Goal: Task Accomplishment & Management: Use online tool/utility

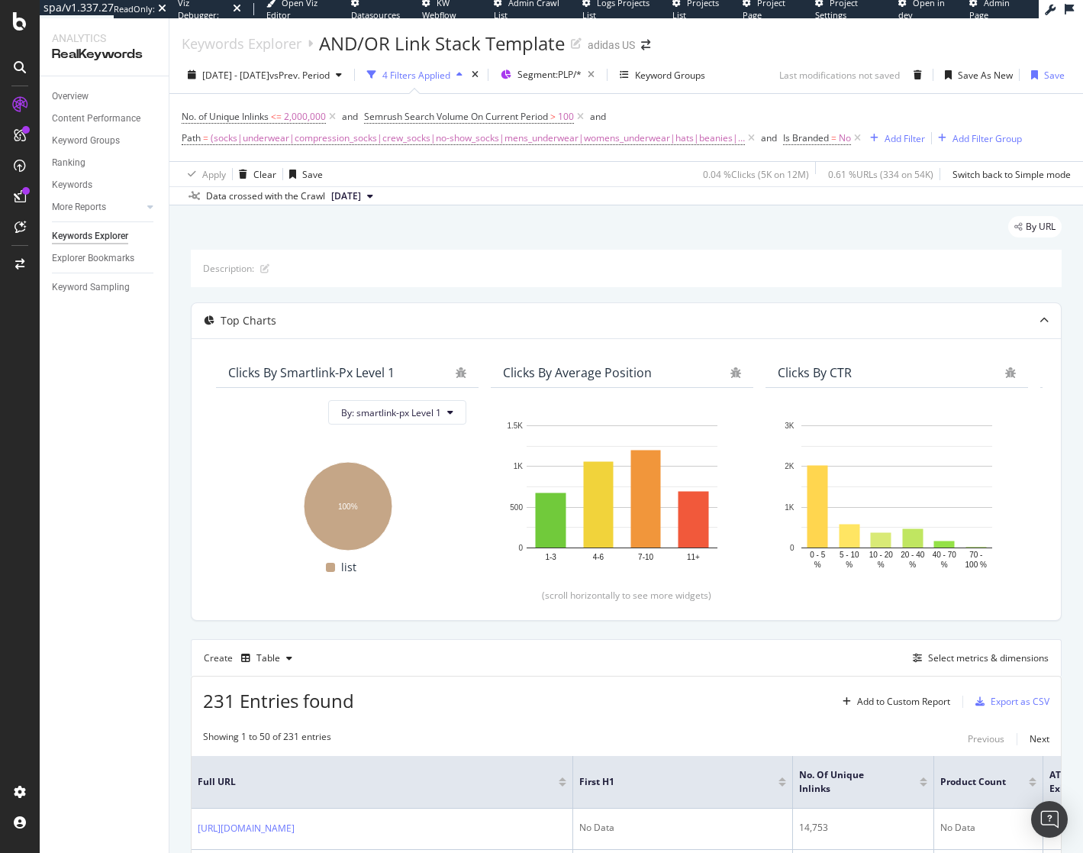
click at [673, 223] on div "By URL" at bounding box center [626, 233] width 871 height 34
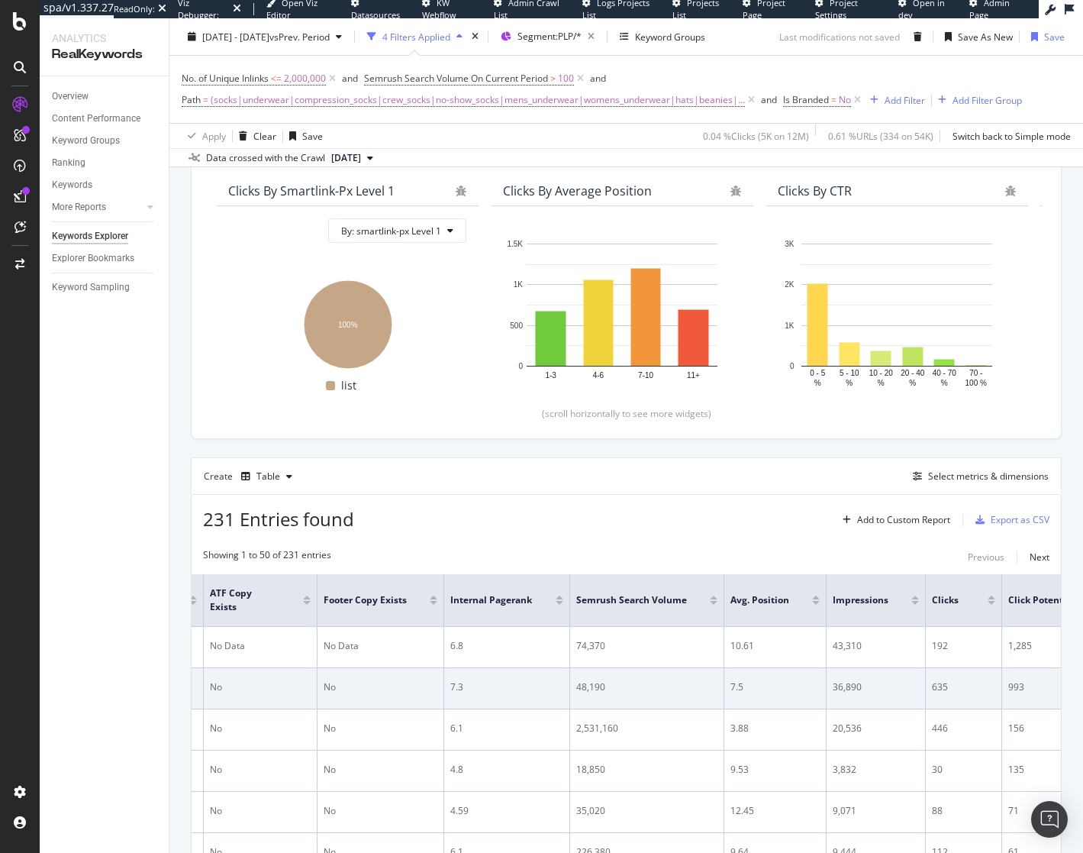
scroll to position [0, 892]
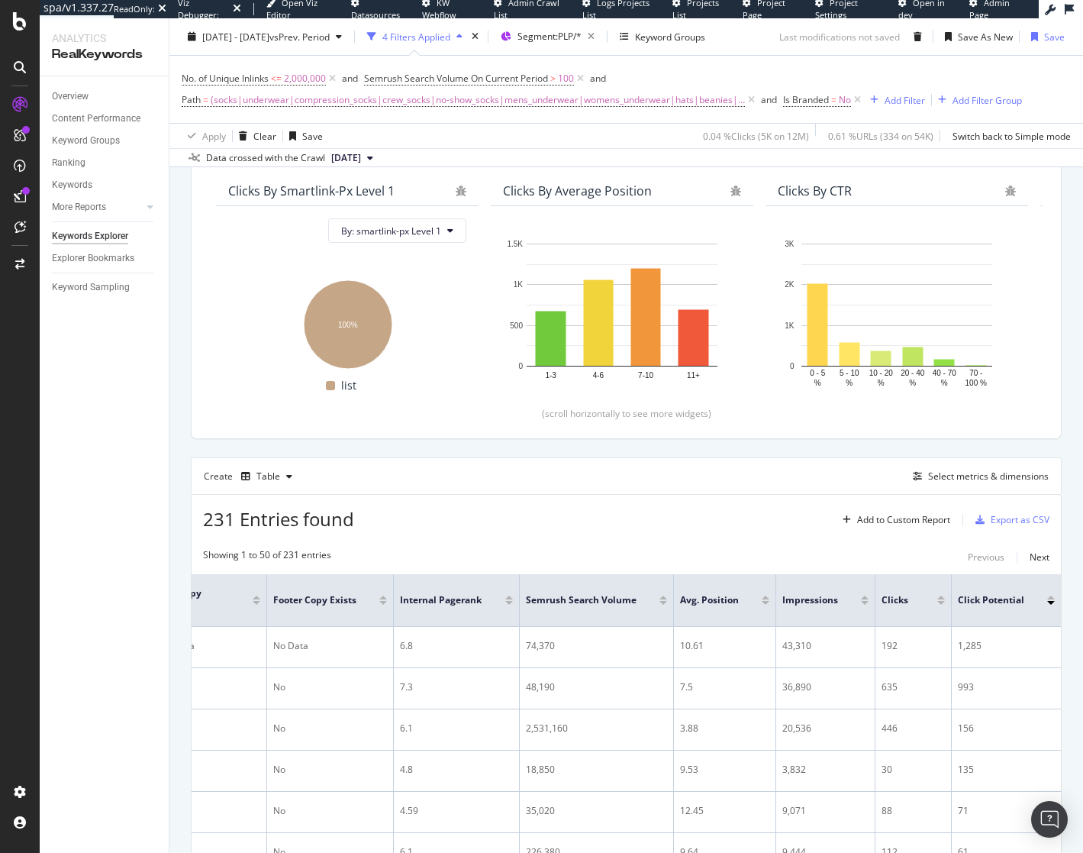
click at [938, 603] on div at bounding box center [941, 603] width 8 height 4
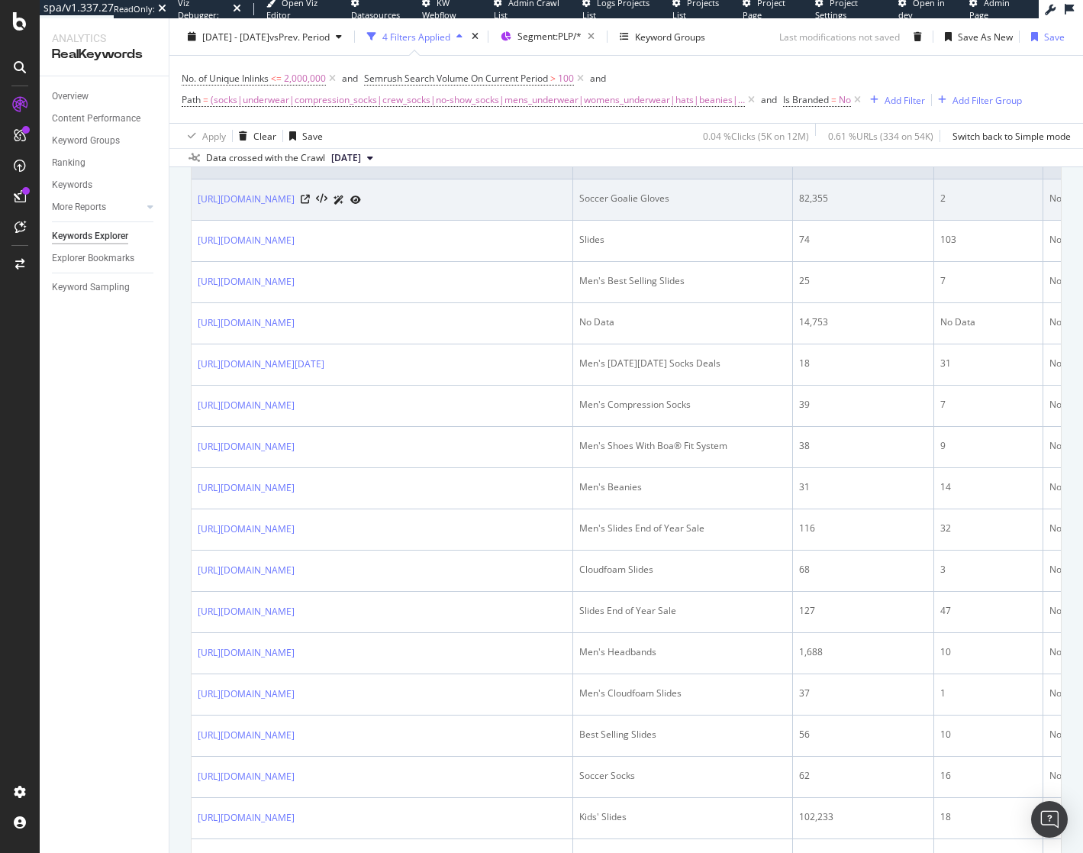
scroll to position [789, 0]
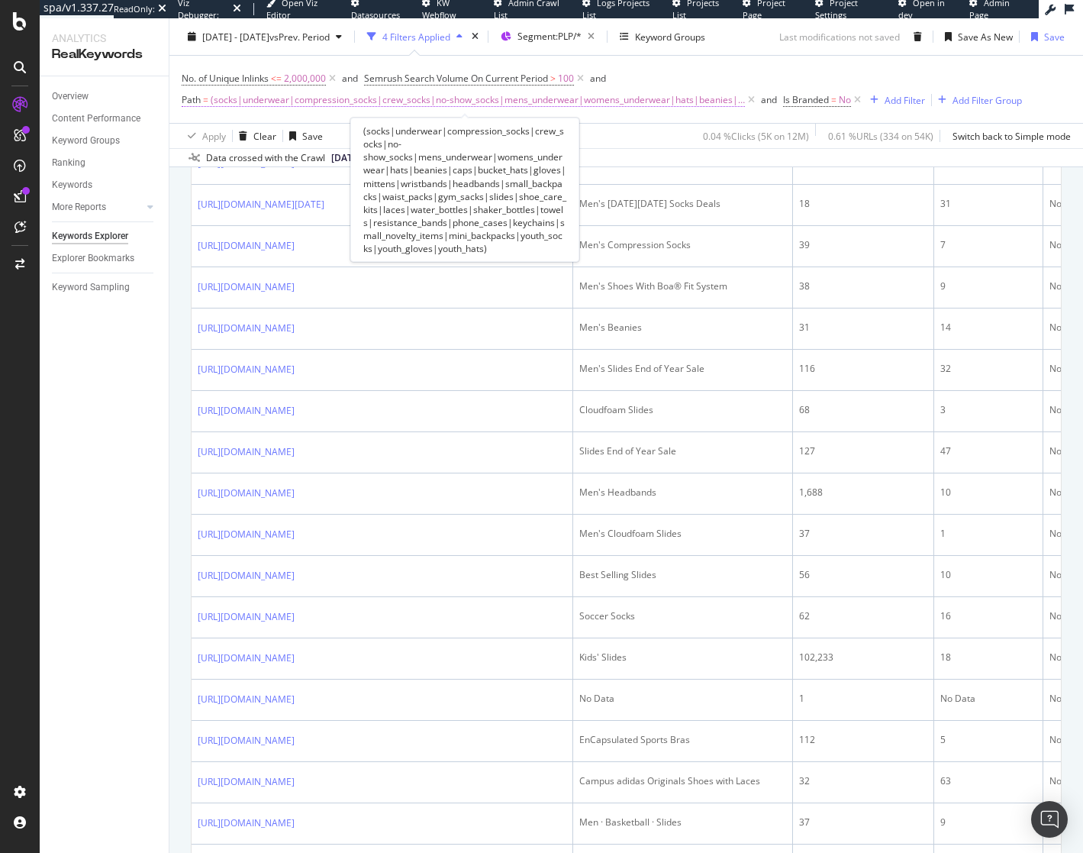
click at [451, 105] on span "(socks|underwear|compression_socks|crew_socks|no-show_socks|mens_underwear|wome…" at bounding box center [478, 99] width 534 height 21
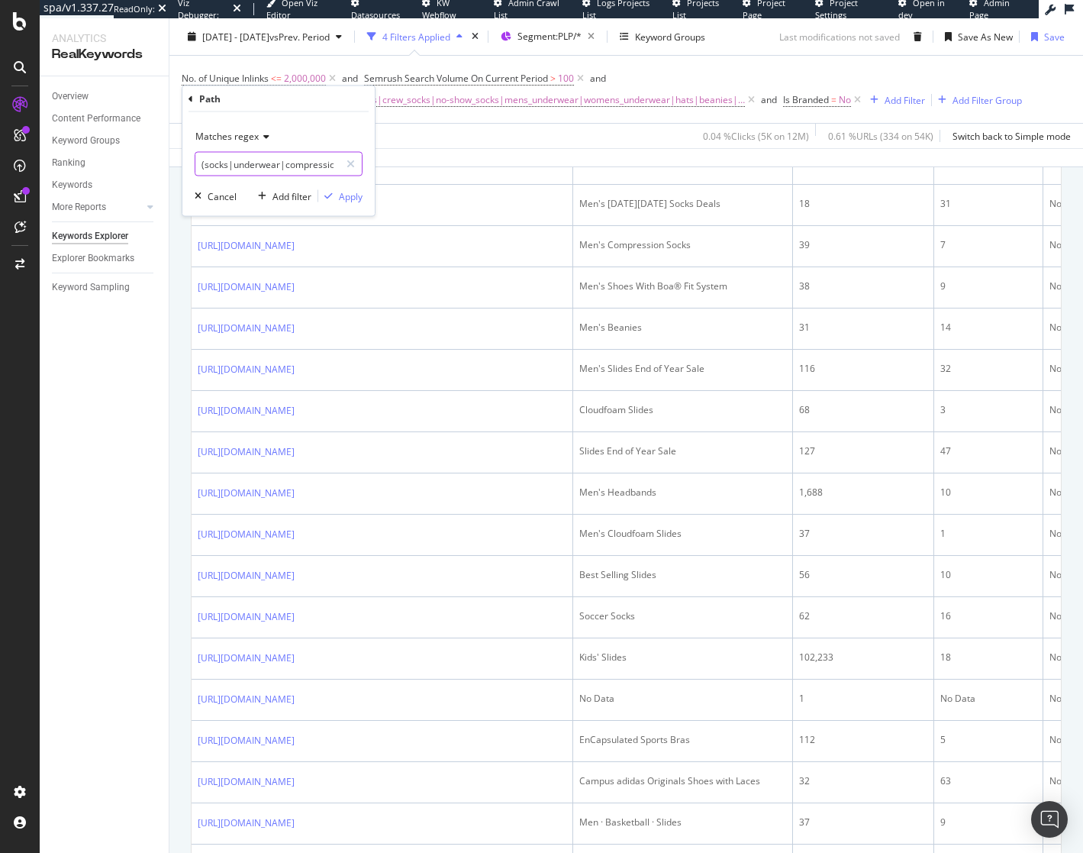
click at [205, 163] on input "(socks|underwear|compression_socks|crew_socks|no-show_socks|mens_underwear|wome…" at bounding box center [267, 164] width 144 height 24
drag, startPoint x: 303, startPoint y: 163, endPoint x: 118, endPoint y: 172, distance: 184.9
click at [118, 172] on body "spa/v1.337.27 ReadOnly: Viz Debugger: Open Viz Editor Datasources KW Webflow Ad…" at bounding box center [541, 426] width 1083 height 853
click at [266, 163] on input "(stocking_stuffer|socks|underwear|compression_socks|crew_socks|no-show_socks|me…" at bounding box center [267, 164] width 144 height 24
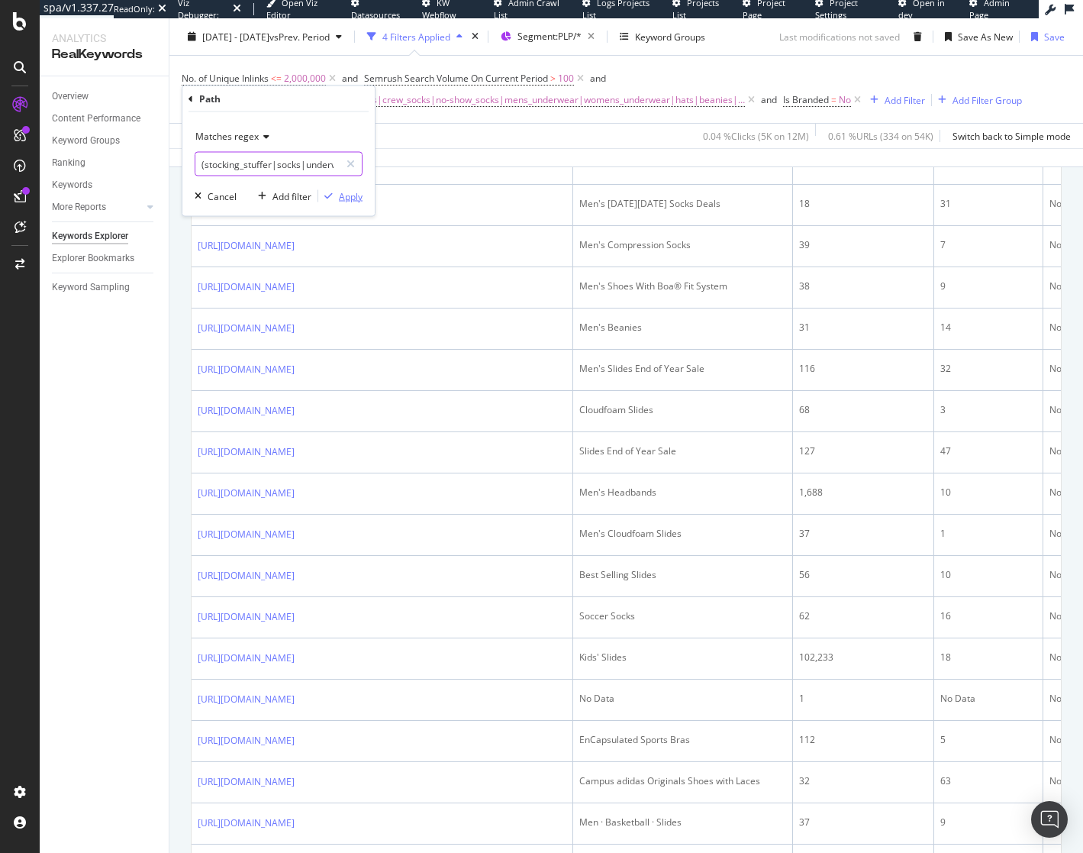
type input "(stocking_stuffer|socks|underwear|compression_socks|crew_socks|no-show_socks|me…"
click at [357, 197] on div "Apply" at bounding box center [351, 195] width 24 height 13
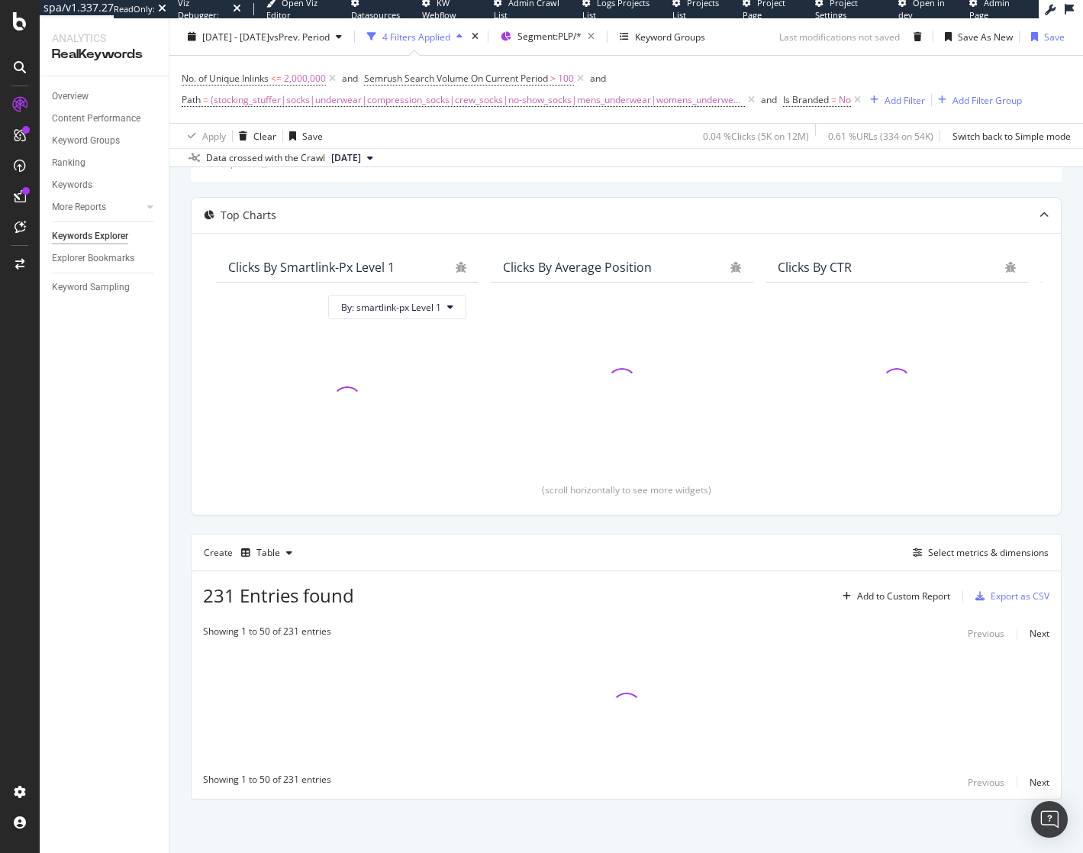
scroll to position [106, 0]
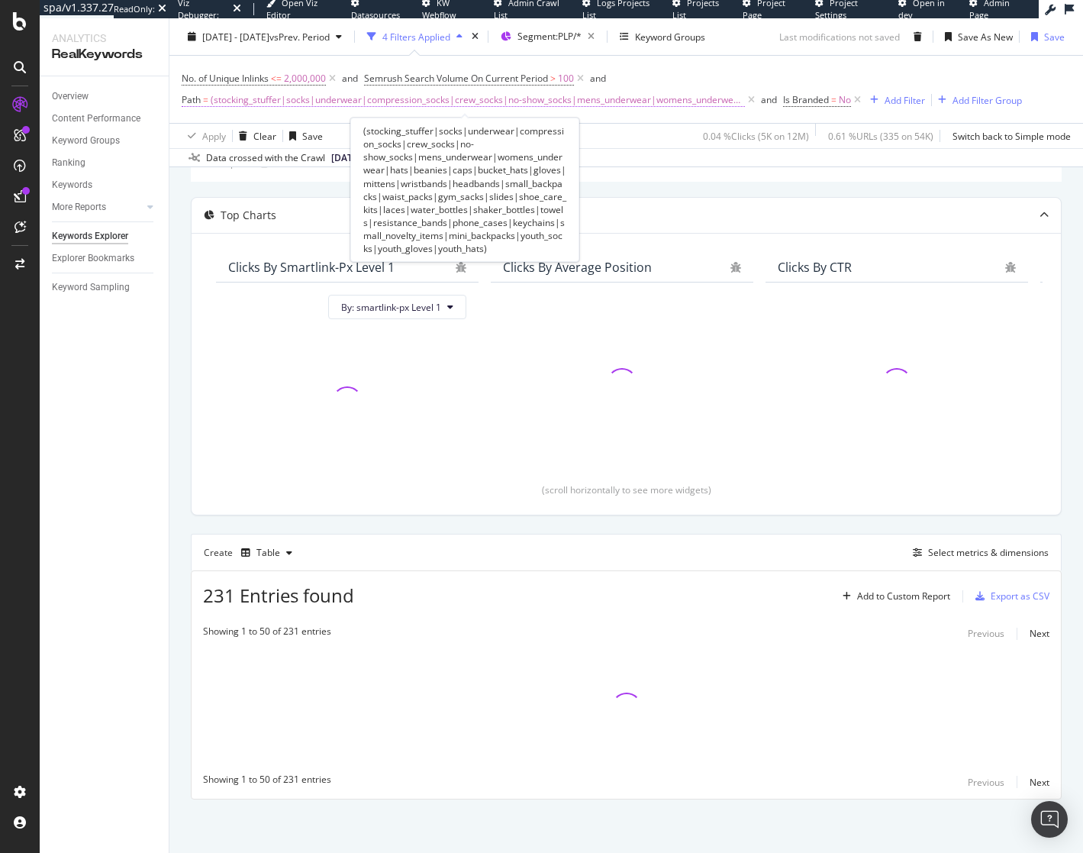
click at [622, 98] on span "(stocking_stuffer|socks|underwear|compression_socks|crew_socks|no-show_socks|me…" at bounding box center [478, 99] width 534 height 21
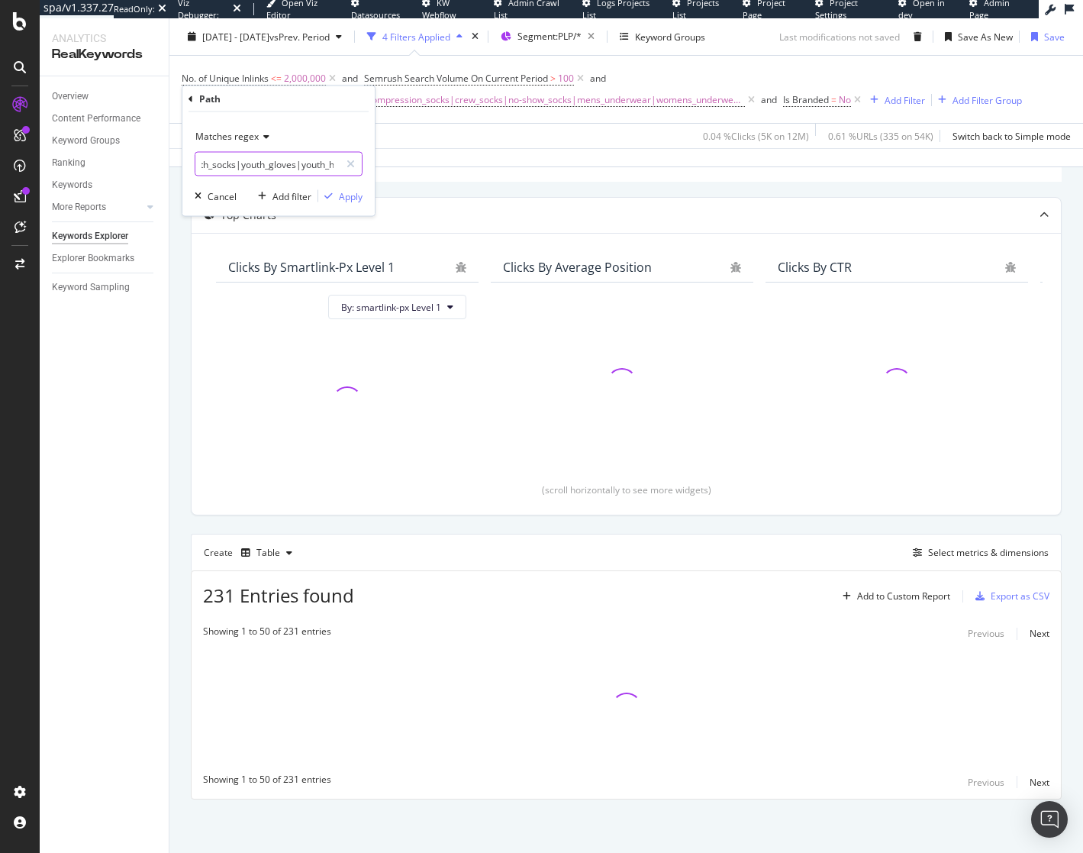
scroll to position [0, 1702]
drag, startPoint x: 268, startPoint y: 164, endPoint x: 473, endPoint y: 160, distance: 205.4
click at [473, 160] on body "spa/v1.337.27 ReadOnly: Viz Debugger: Open Viz Editor Datasources KW Webflow Ad…" at bounding box center [541, 426] width 1083 height 853
click at [272, 168] on input "(stocking_stuffer|socks|underwear|compression_socks|crew_socks|no-show_socks|me…" at bounding box center [267, 164] width 144 height 24
click at [315, 168] on input "(stocking_stuffer|socks|underwear|compression_socks|crew_socks|no-show_socks|me…" at bounding box center [267, 164] width 144 height 24
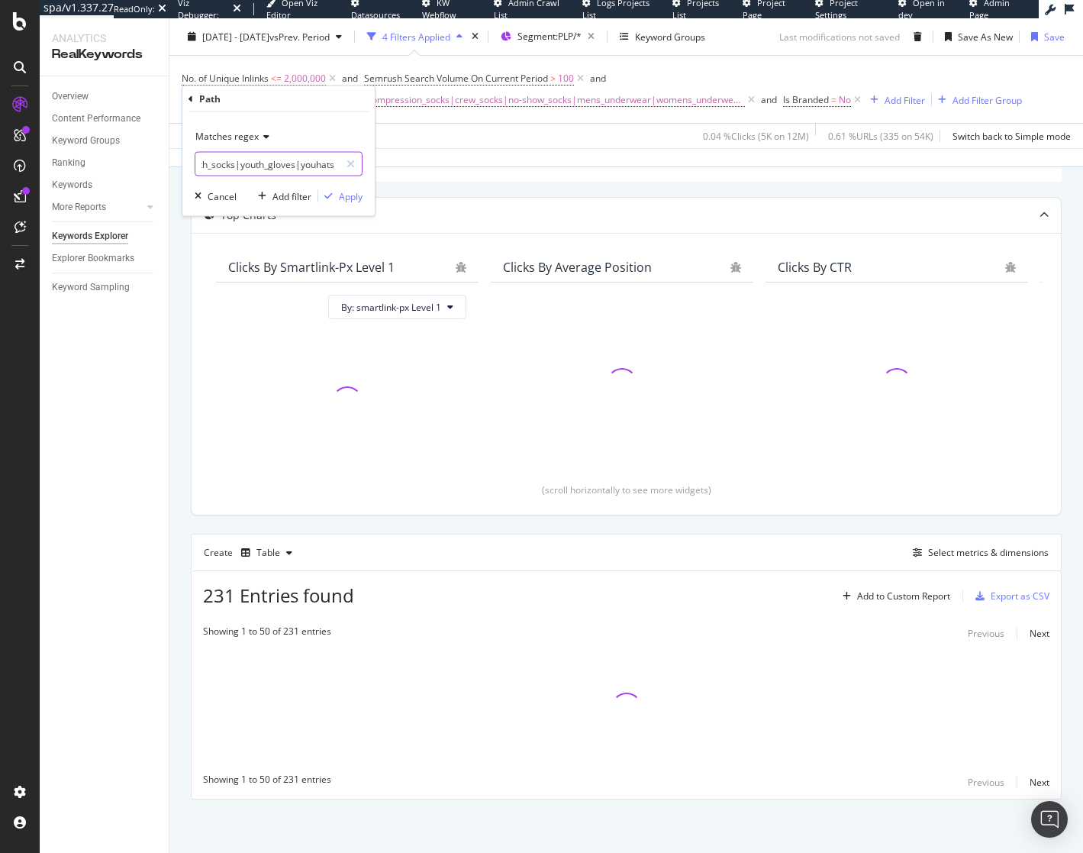
scroll to position [0, 1684]
type input "(stocking_stuffer|socks|underwear|compression_socks|crew_socks|no-show_socks|me…"
drag, startPoint x: 308, startPoint y: 164, endPoint x: 548, endPoint y: 163, distance: 240.5
click at [548, 163] on body "spa/v1.337.27 ReadOnly: Viz Debugger: Open Viz Editor Datasources KW Webflow Ad…" at bounding box center [541, 426] width 1083 height 853
click at [311, 165] on input "(stocking_stuffer|socks|underwear|compression_socks|crew_socks|no-show_socks|me…" at bounding box center [267, 164] width 144 height 24
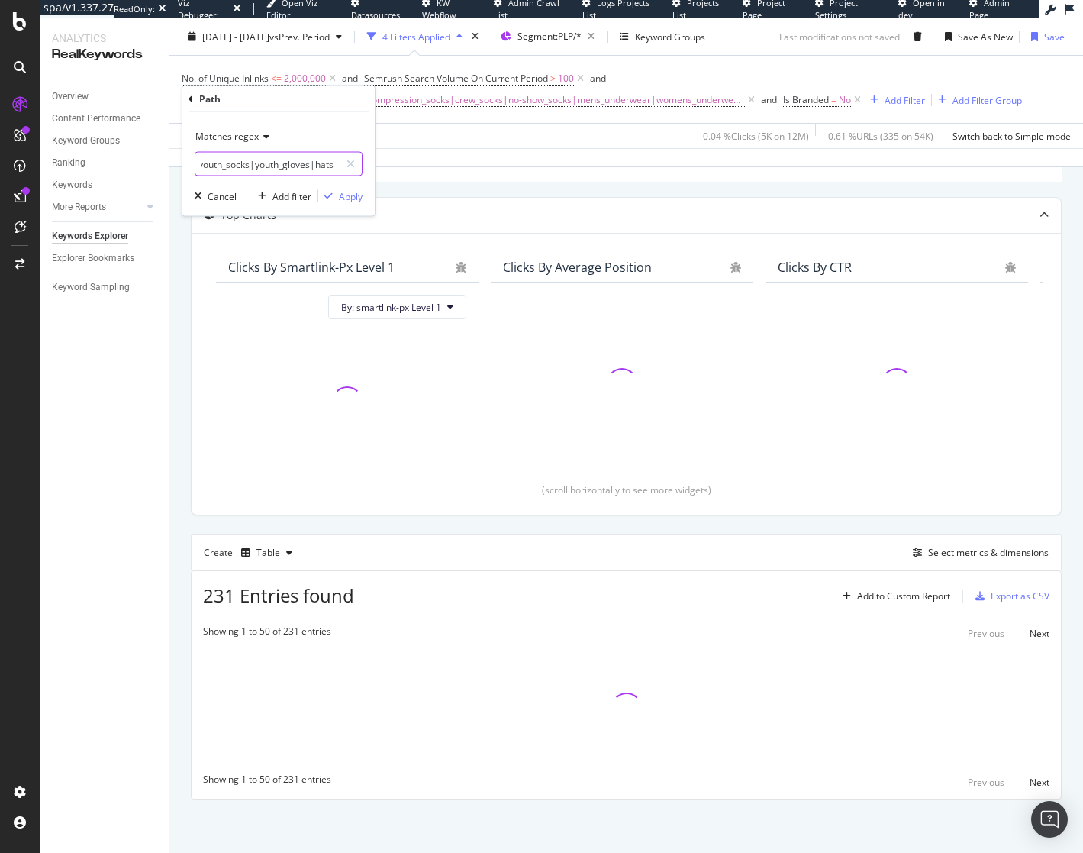
scroll to position [0, 1673]
click at [277, 169] on input "(stocking_stuffer|socks|underwear|compression_socks|crew_socks|no-show_socks|me…" at bounding box center [267, 164] width 144 height 24
drag, startPoint x: 282, startPoint y: 165, endPoint x: 253, endPoint y: 169, distance: 28.5
click at [253, 169] on input "(stocking_stuffer|socks|underwear|compression_socks|crew_socks|no-show_socks|me…" at bounding box center [267, 164] width 144 height 24
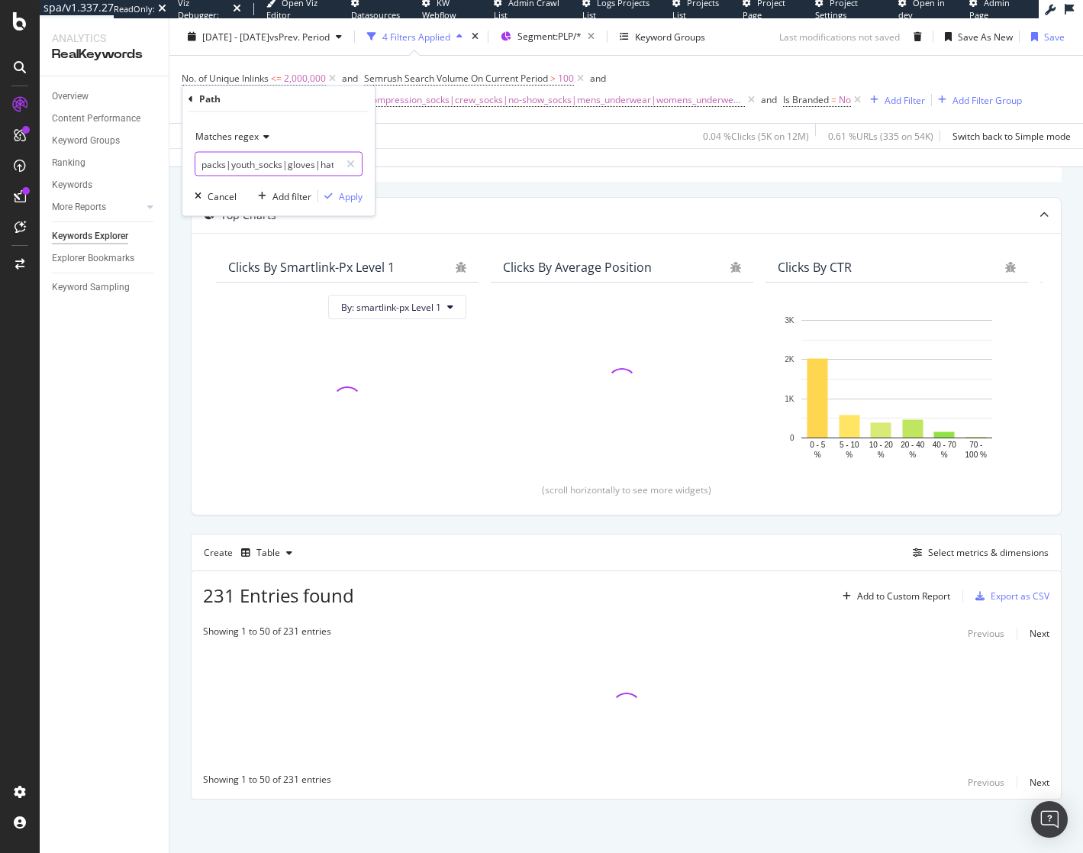
click at [253, 165] on input "(stocking_stuffer|socks|underwear|compression_socks|crew_socks|no-show_socks|me…" at bounding box center [267, 164] width 144 height 24
drag, startPoint x: 274, startPoint y: 162, endPoint x: 223, endPoint y: 163, distance: 51.2
click at [223, 163] on input "(stocking_stuffer|socks|underwear|compression_socks|crew_socks|no-show_socks|me…" at bounding box center [267, 164] width 144 height 24
type input "(stocking_stuffer|socks|underwear|compression_socks|crew_socks|no-show_socks|me…"
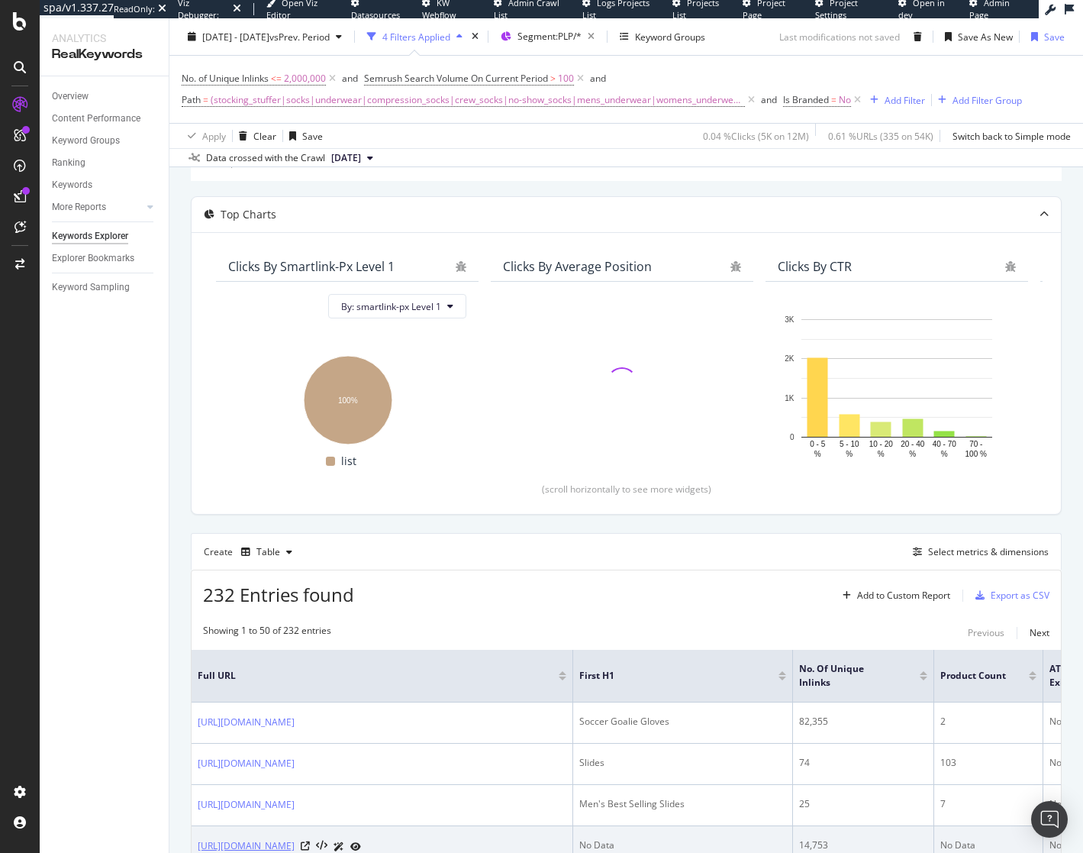
scroll to position [789, 0]
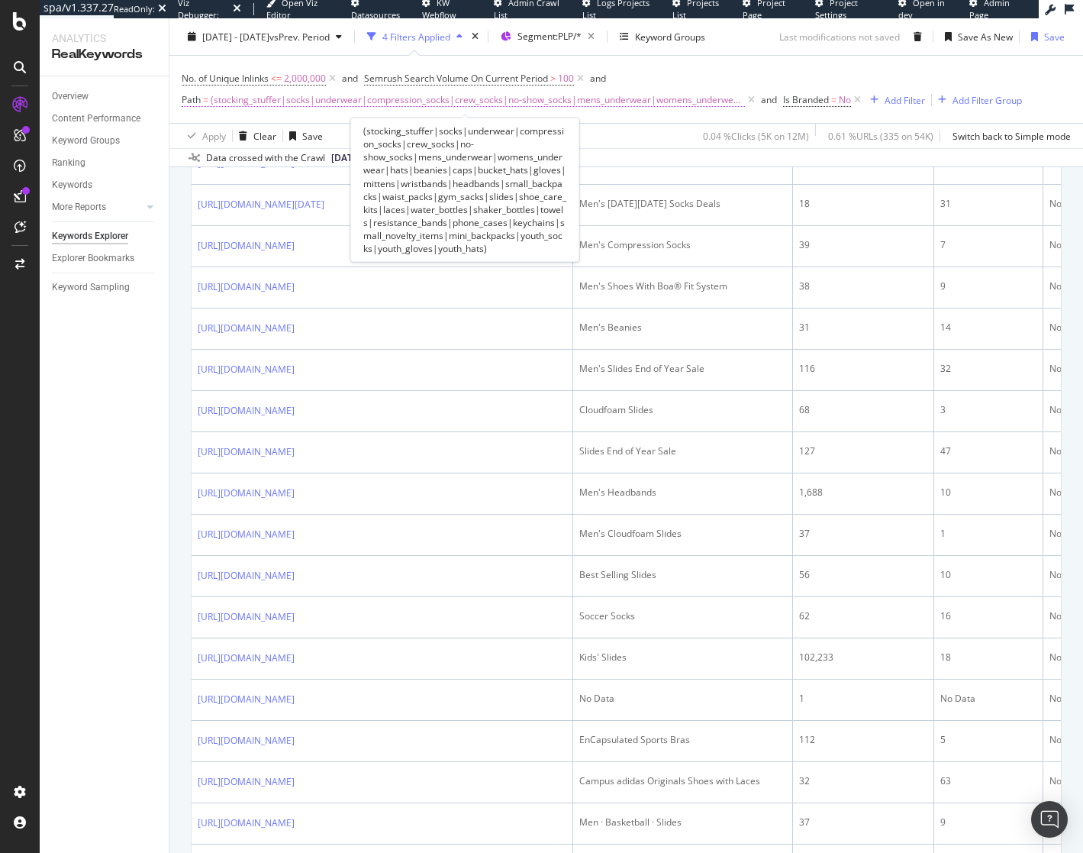
click at [515, 97] on span "(stocking_stuffer|socks|underwear|compression_socks|crew_socks|no-show_socks|me…" at bounding box center [478, 99] width 534 height 21
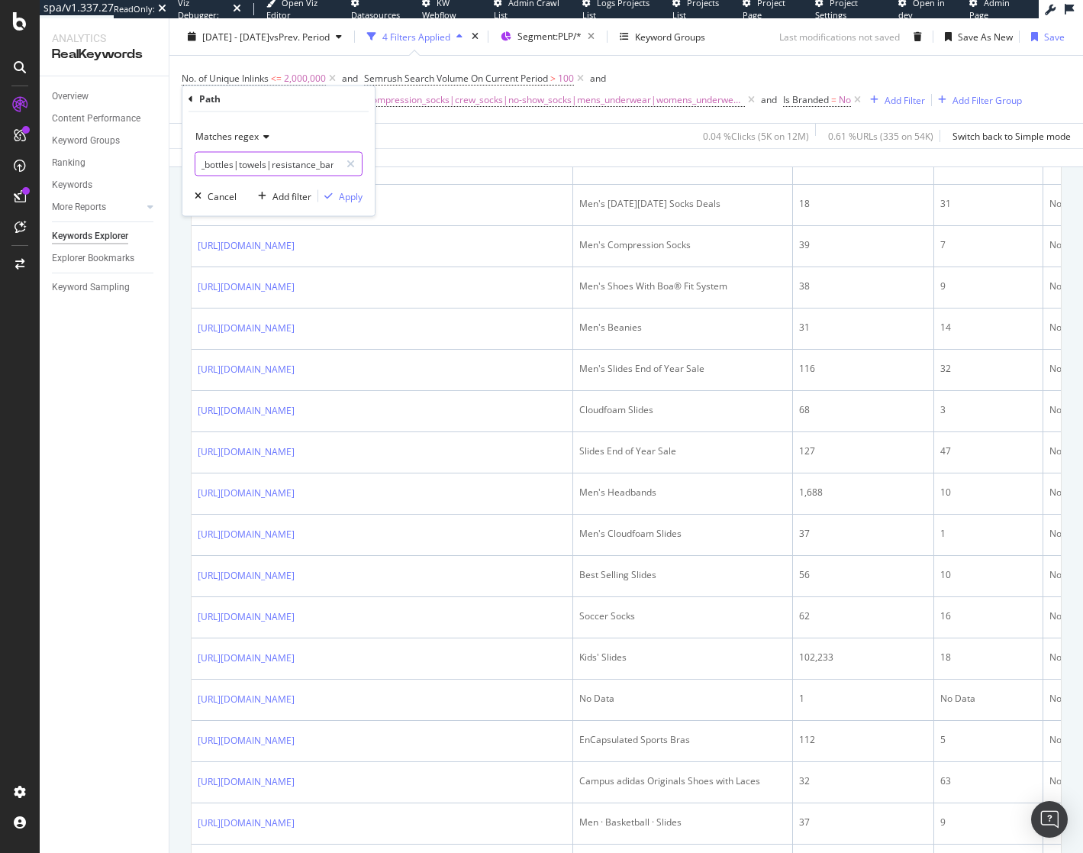
scroll to position [0, 1702]
drag, startPoint x: 301, startPoint y: 169, endPoint x: 578, endPoint y: 163, distance: 277.2
click at [578, 163] on body "spa/v1.337.27 ReadOnly: Viz Debugger: Open Viz Editor Datasources KW Webflow Ad…" at bounding box center [541, 426] width 1083 height 853
click at [301, 160] on input "(stocking_stuffer|socks|underwear|compression_socks|crew_socks|no-show_socks|me…" at bounding box center [267, 164] width 144 height 24
drag, startPoint x: 312, startPoint y: 167, endPoint x: 283, endPoint y: 167, distance: 29.0
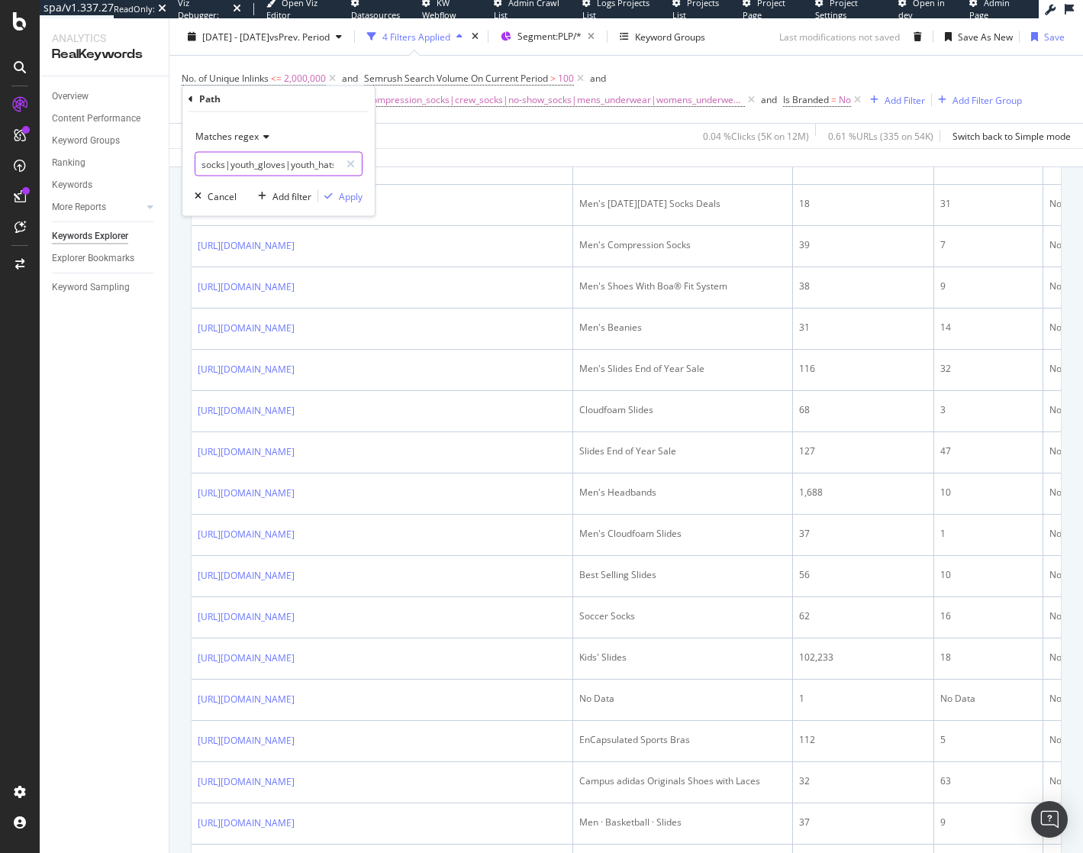
click at [283, 167] on input "(stocking_stuffer|socks|underwear|compression_socks|crew_socks|no-show_socks|me…" at bounding box center [267, 164] width 144 height 24
drag, startPoint x: 282, startPoint y: 162, endPoint x: 253, endPoint y: 165, distance: 29.2
click at [253, 165] on input "(stocking_stuffer|socks|underwear|compression_socks|crew_socks|no-show_socks|me…" at bounding box center [267, 164] width 144 height 24
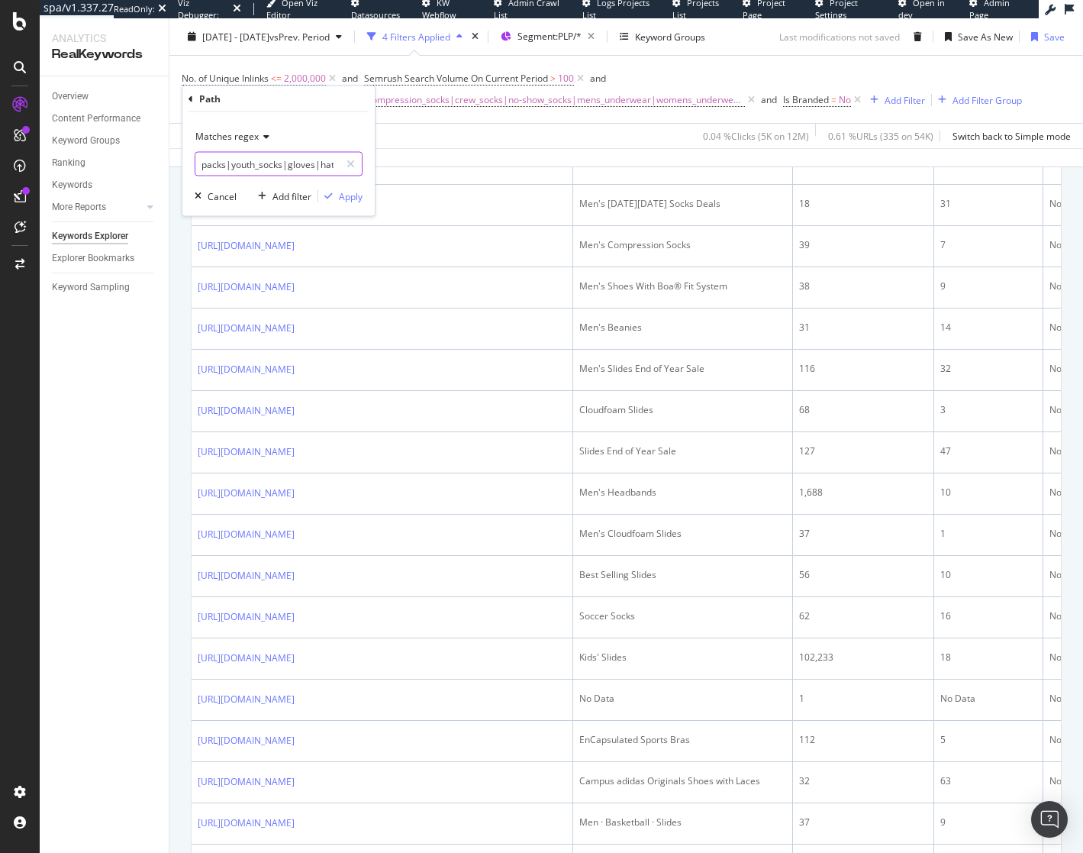
drag, startPoint x: 254, startPoint y: 165, endPoint x: 224, endPoint y: 169, distance: 30.8
click at [224, 169] on input "(stocking_stuffer|socks|underwear|compression_socks|crew_socks|no-show_socks|me…" at bounding box center [267, 164] width 144 height 24
drag, startPoint x: 203, startPoint y: 166, endPoint x: 247, endPoint y: 164, distance: 43.5
click at [247, 164] on input "(stocking_stuffer|socks|underwear|compression_socks|crew_socks|no-show_socks|me…" at bounding box center [267, 164] width 144 height 24
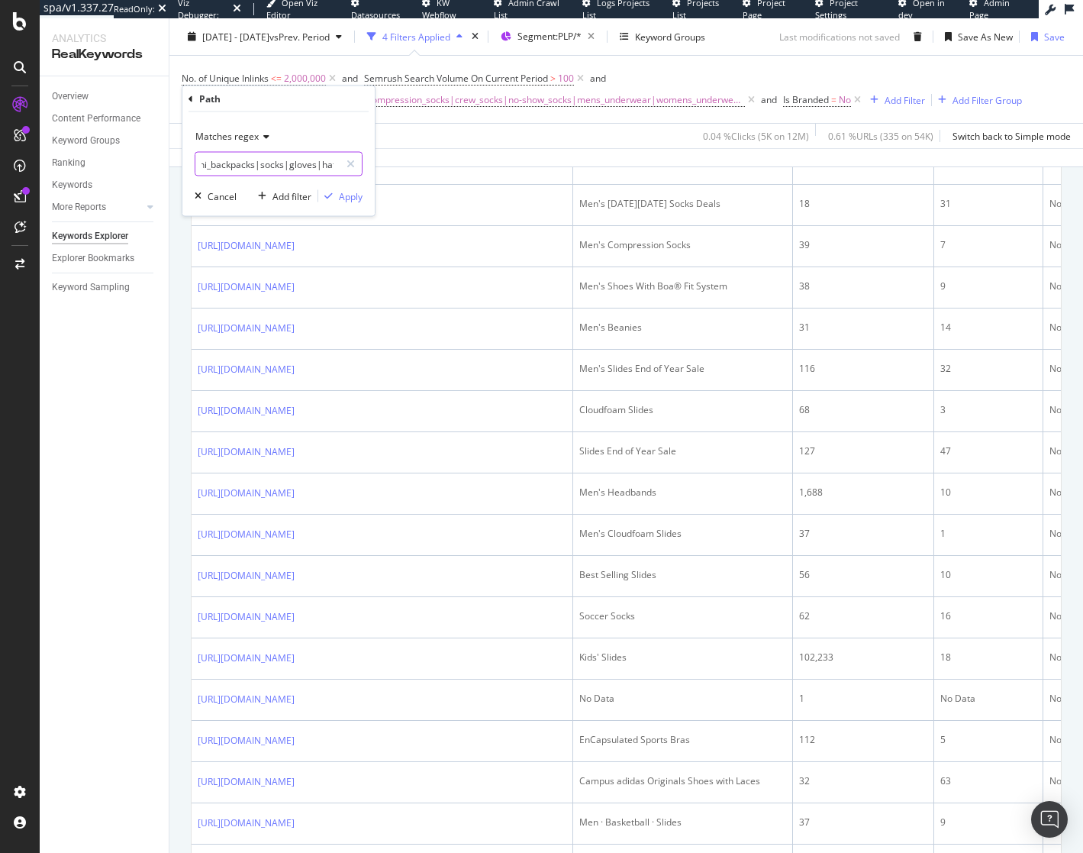
click at [247, 164] on input "(stocking_stuffer|socks|underwear|compression_socks|crew_socks|no-show_socks|me…" at bounding box center [267, 164] width 144 height 24
click at [292, 164] on input "(stocking_stuffer|socks|underwear|compression_socks|crew_socks|no-show_socks|me…" at bounding box center [267, 164] width 144 height 24
type input "(stocking_stuffer|socks|underwear|compression_socks|crew_socks|no-show_socks|me…"
click at [349, 199] on div "Apply" at bounding box center [351, 195] width 24 height 13
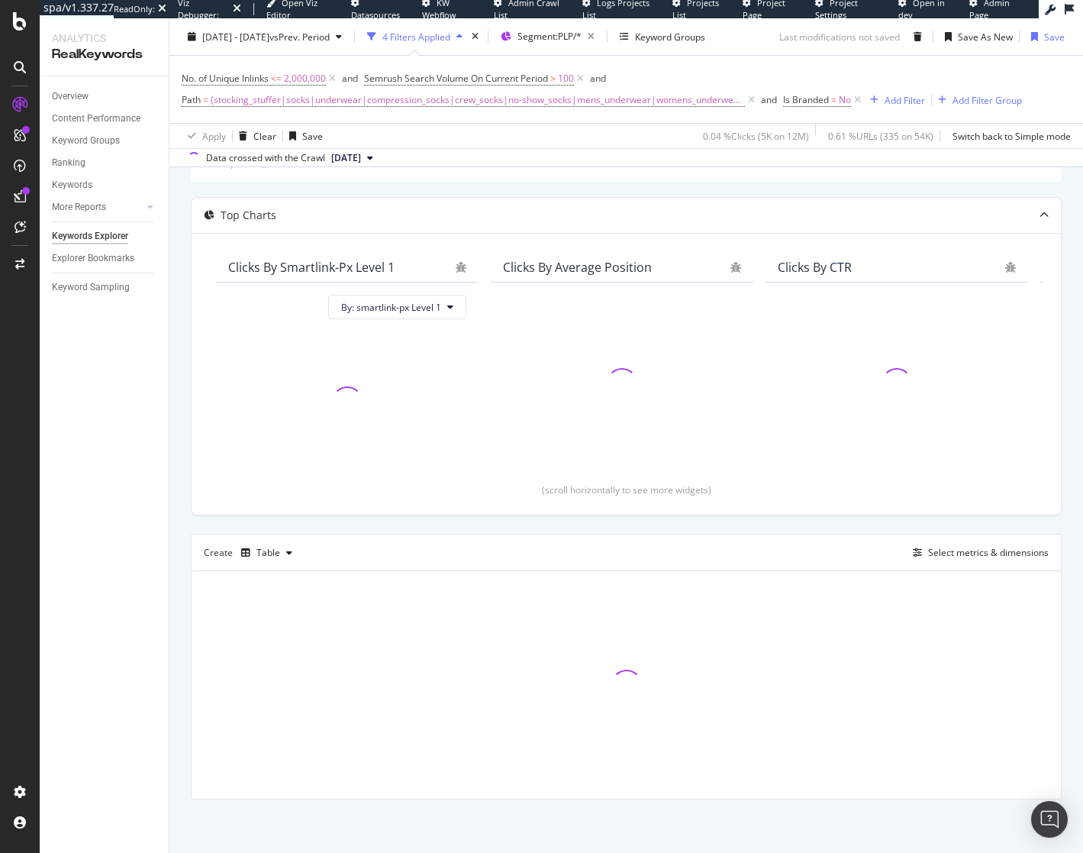
scroll to position [106, 0]
click at [473, 531] on div "Description: Top Charts Clicks By smartlink-px Level 1 By: smartlink-px Level 1…" at bounding box center [626, 471] width 871 height 655
click at [479, 518] on div "Description: Top Charts Clicks By smartlink-px Level 1 By: smartlink-px Level 1…" at bounding box center [626, 471] width 871 height 655
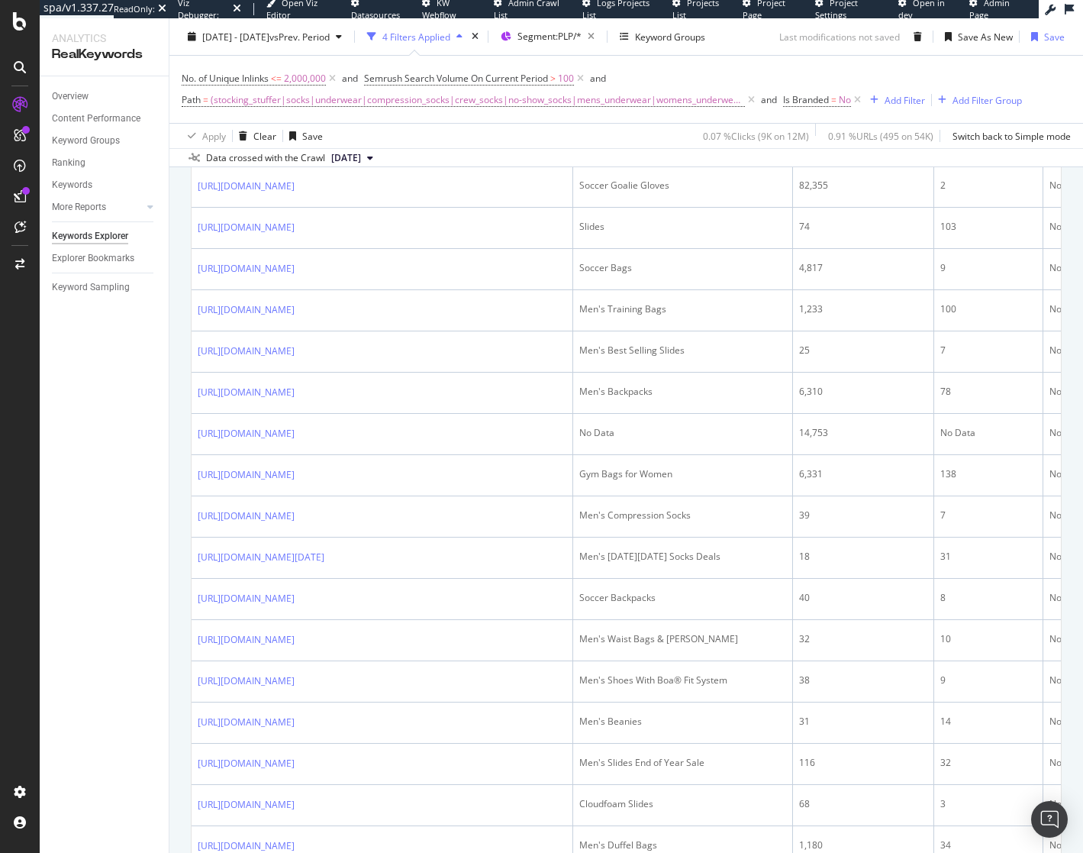
scroll to position [511, 0]
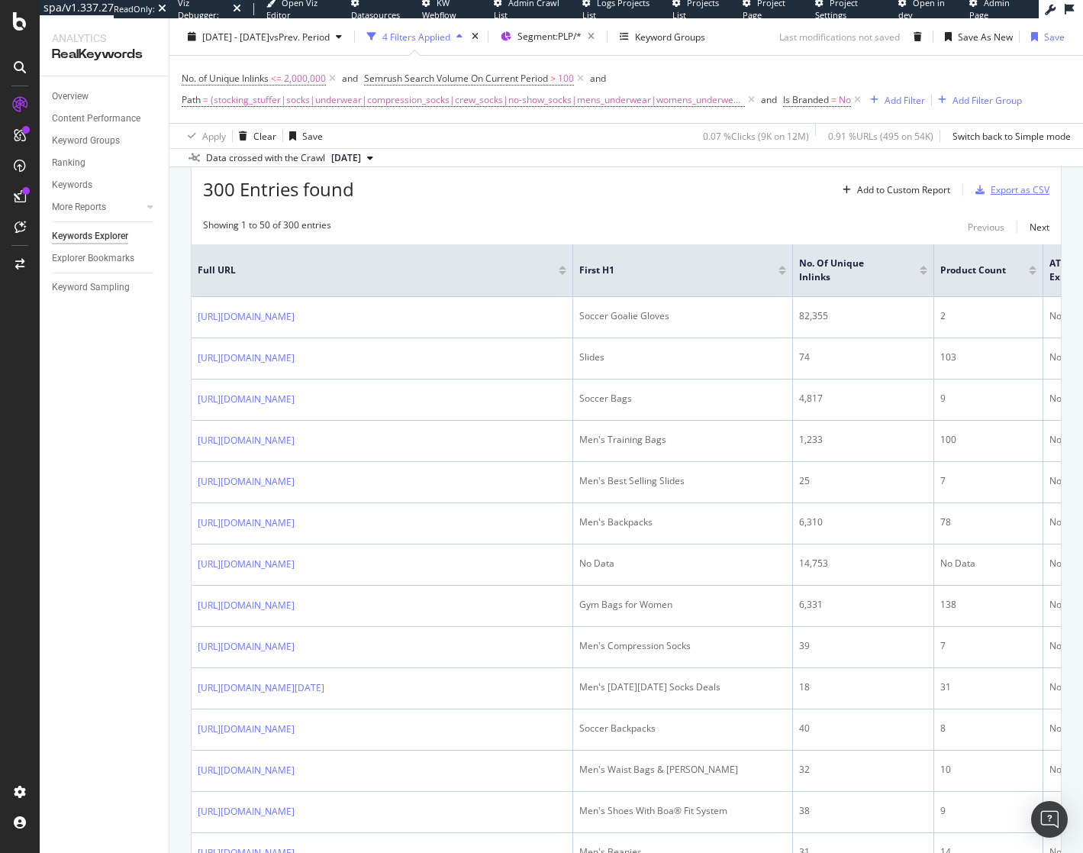
click at [1028, 189] on div "Export as CSV" at bounding box center [1020, 189] width 59 height 13
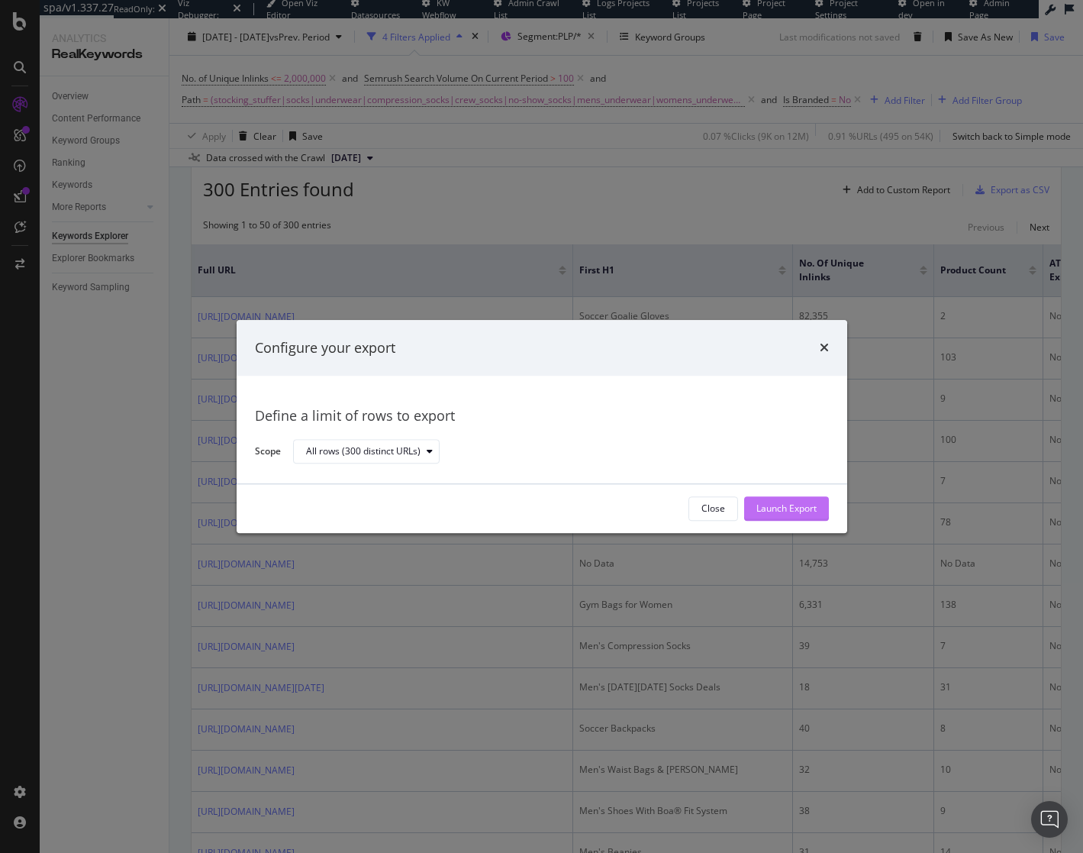
click at [803, 507] on div "Launch Export" at bounding box center [787, 508] width 60 height 13
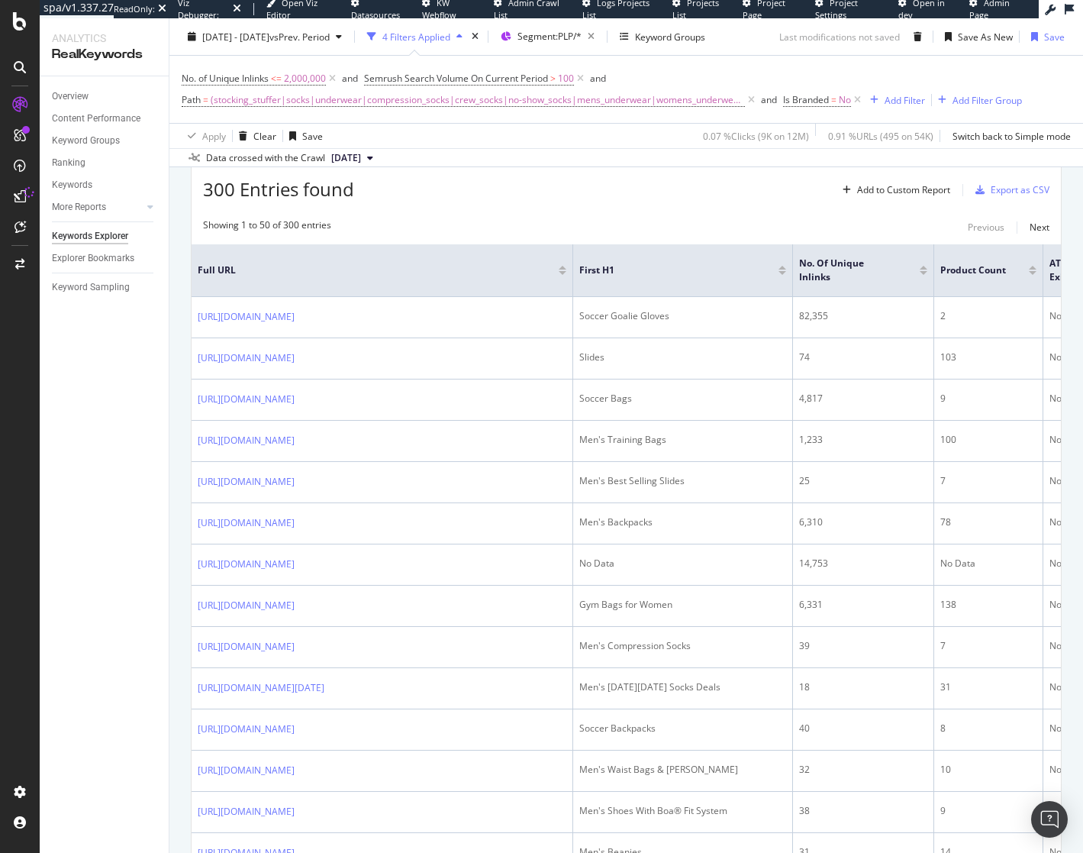
click at [545, 186] on div "300 Entries found Add to Custom Report Export as CSV" at bounding box center [627, 183] width 870 height 37
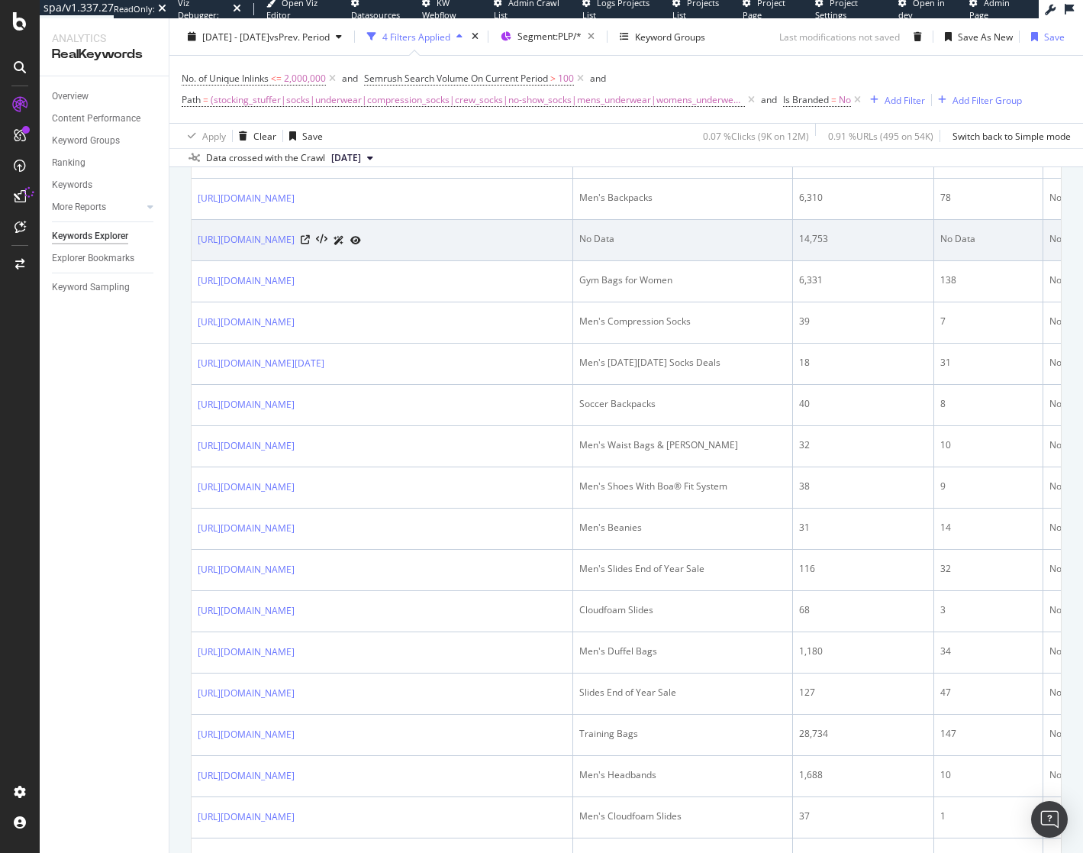
scroll to position [545, 0]
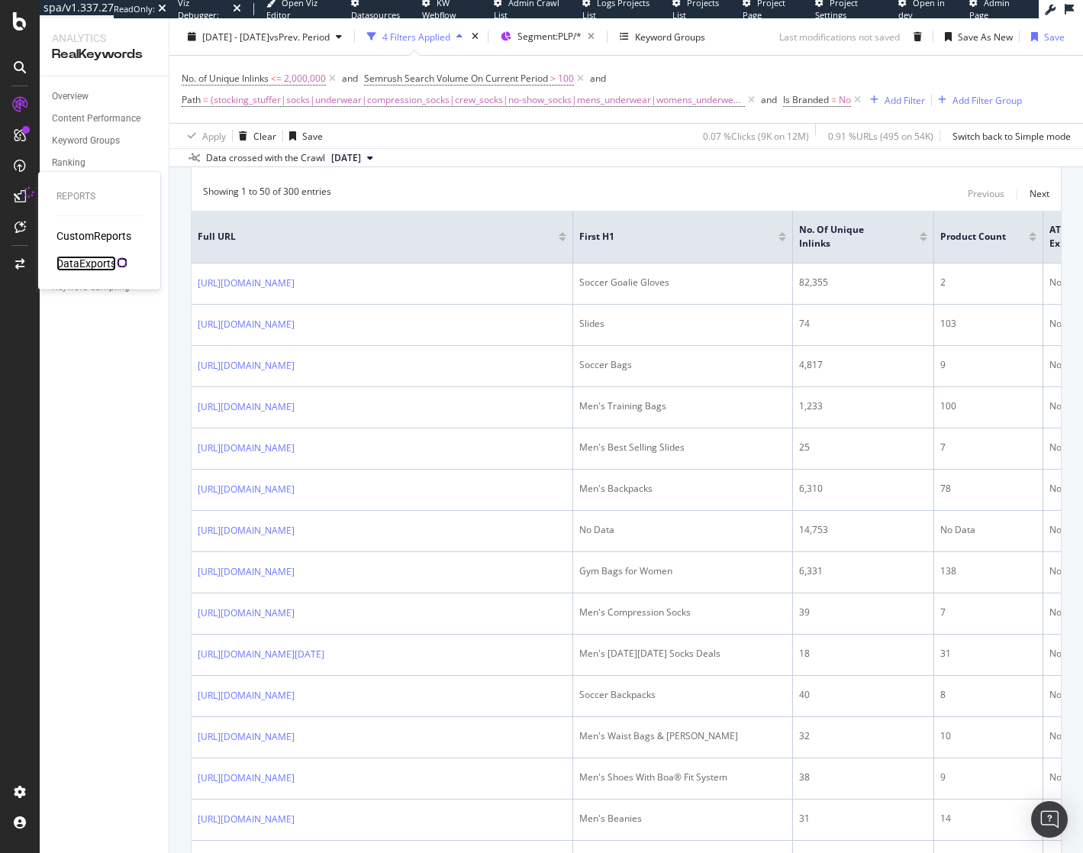
click at [95, 268] on div "DataExports" at bounding box center [86, 263] width 60 height 15
